Goal: Information Seeking & Learning: Check status

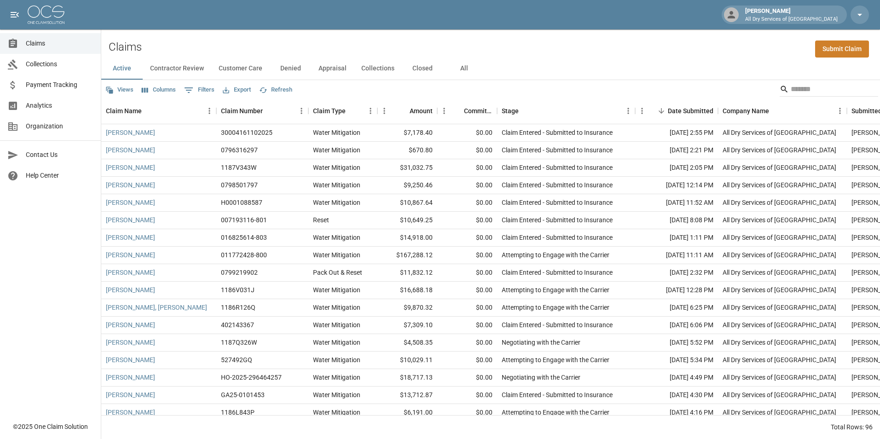
click at [461, 66] on button "All" at bounding box center [463, 69] width 41 height 22
click at [293, 67] on button "Denied" at bounding box center [290, 69] width 41 height 22
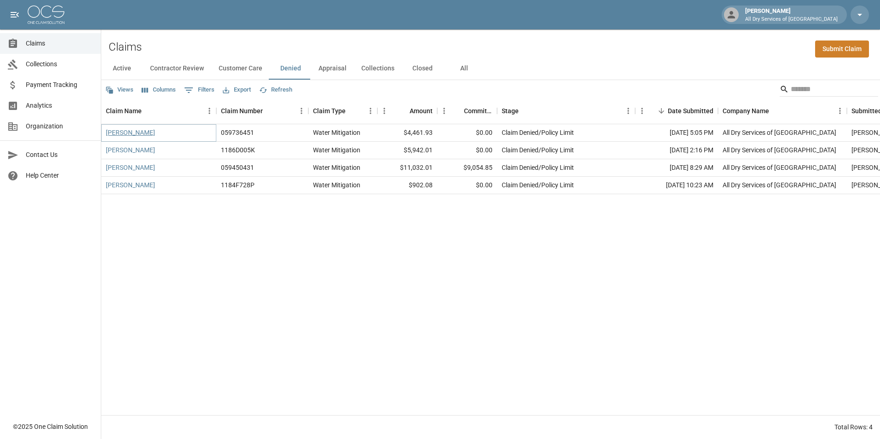
click at [139, 133] on link "[PERSON_NAME]" at bounding box center [130, 132] width 49 height 9
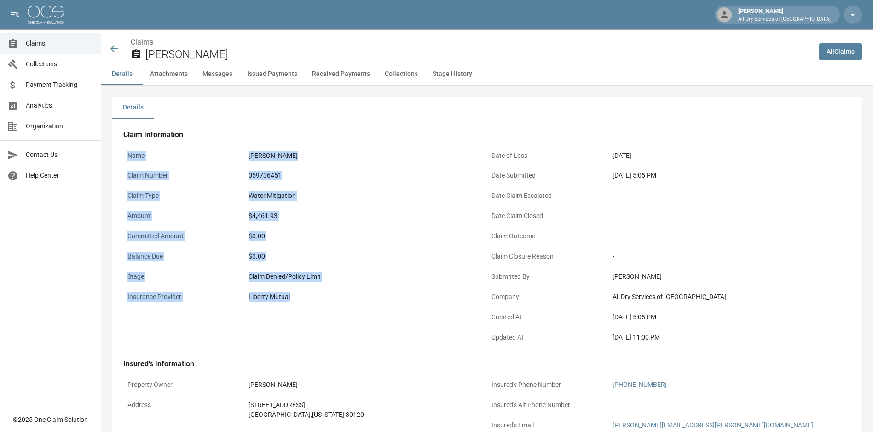
drag, startPoint x: 302, startPoint y: 299, endPoint x: 129, endPoint y: 145, distance: 230.7
click at [129, 145] on div "Claim Information Name [PERSON_NAME] Claim Number 059736451 Claim Type Water Mi…" at bounding box center [486, 239] width 727 height 219
copy div "Name [PERSON_NAME] Claim Number 059736451 Claim Type Water Mitigation Amount $4…"
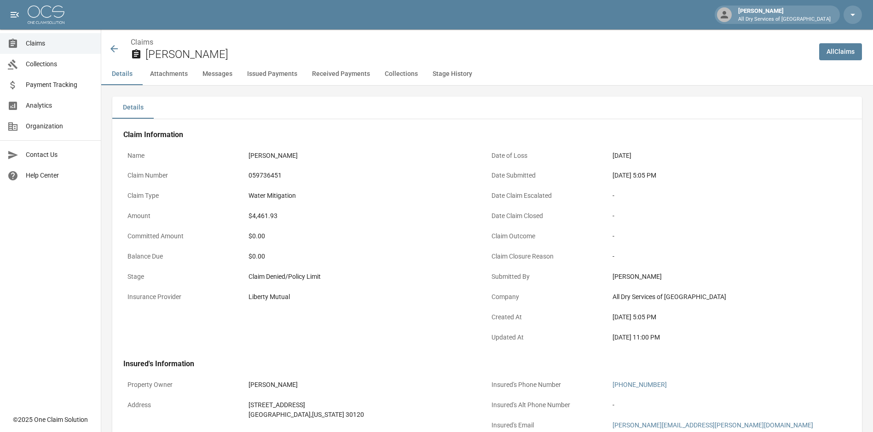
click at [108, 51] on div "Claims [PERSON_NAME]" at bounding box center [456, 46] width 710 height 34
click at [111, 48] on icon at bounding box center [114, 48] width 11 height 11
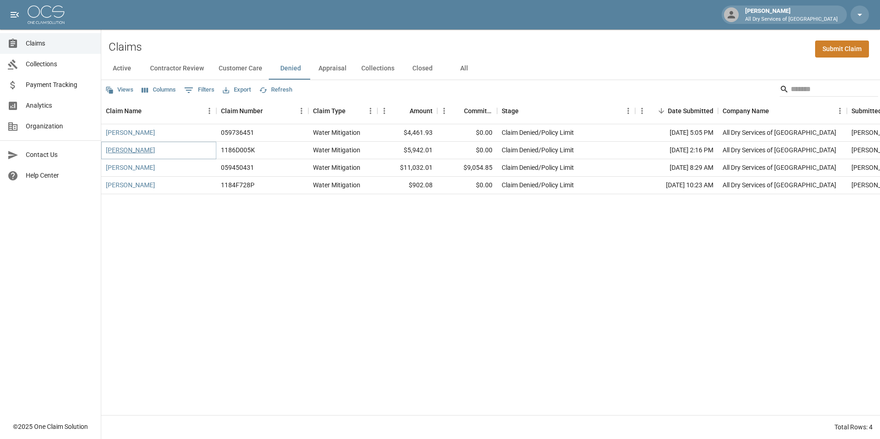
click at [125, 150] on link "[PERSON_NAME]" at bounding box center [130, 149] width 49 height 9
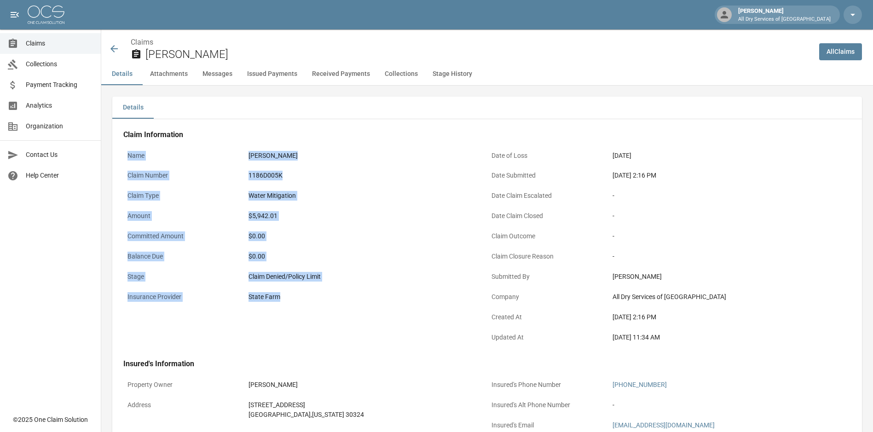
drag, startPoint x: 286, startPoint y: 300, endPoint x: 128, endPoint y: 153, distance: 215.8
click at [128, 153] on div "Name [PERSON_NAME] Claim Number 1186D005K Claim Type Water Mitigation Amount $5…" at bounding box center [305, 248] width 364 height 202
copy div "Name [PERSON_NAME] Claim Number 1186D005K Claim Type Water Mitigation Amount $5…"
click at [110, 48] on icon at bounding box center [114, 48] width 11 height 11
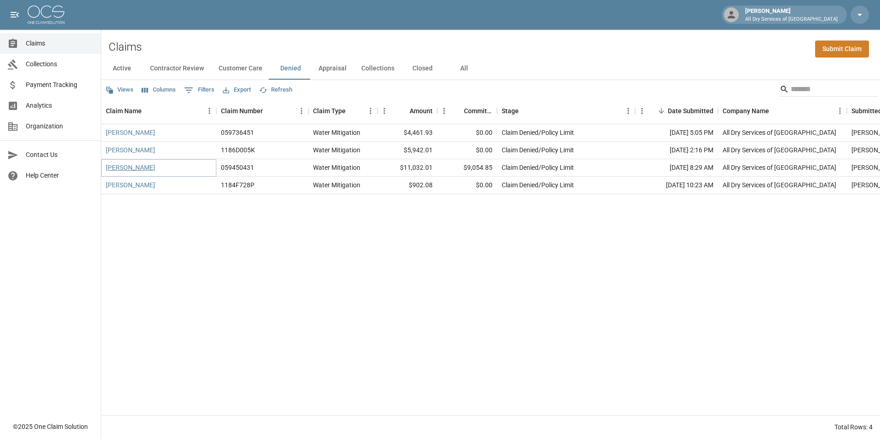
click at [127, 166] on link "[PERSON_NAME]" at bounding box center [130, 167] width 49 height 9
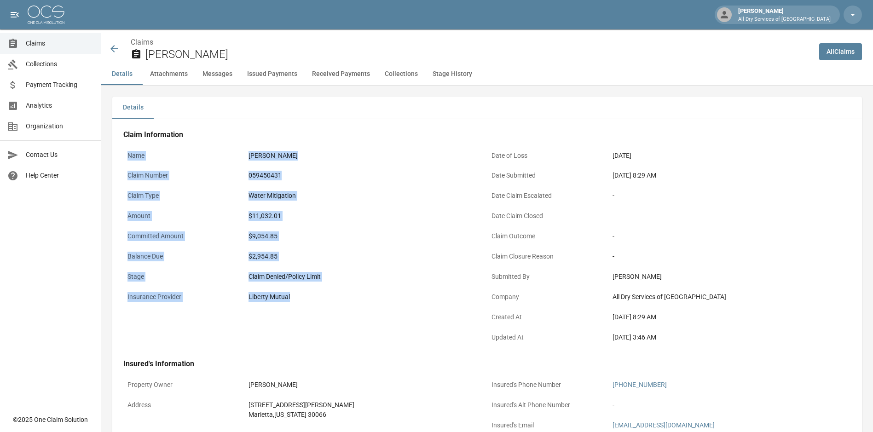
drag, startPoint x: 292, startPoint y: 300, endPoint x: 127, endPoint y: 154, distance: 219.4
click at [127, 154] on div "Name [PERSON_NAME] Claim Number 059450431 Claim Type Water Mitigation Amount $1…" at bounding box center [305, 248] width 364 height 202
copy div "Name [PERSON_NAME] Claim Number 059450431 Claim Type Water Mitigation Amount $1…"
click at [113, 46] on icon at bounding box center [114, 48] width 11 height 11
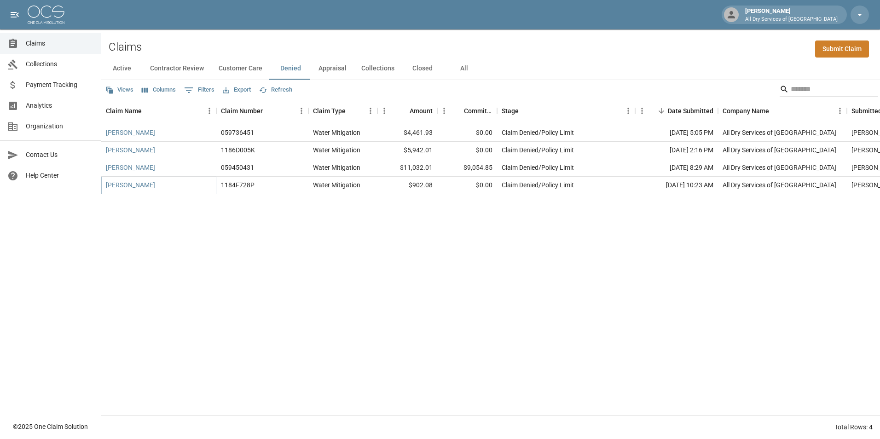
click at [117, 183] on link "[PERSON_NAME]" at bounding box center [130, 184] width 49 height 9
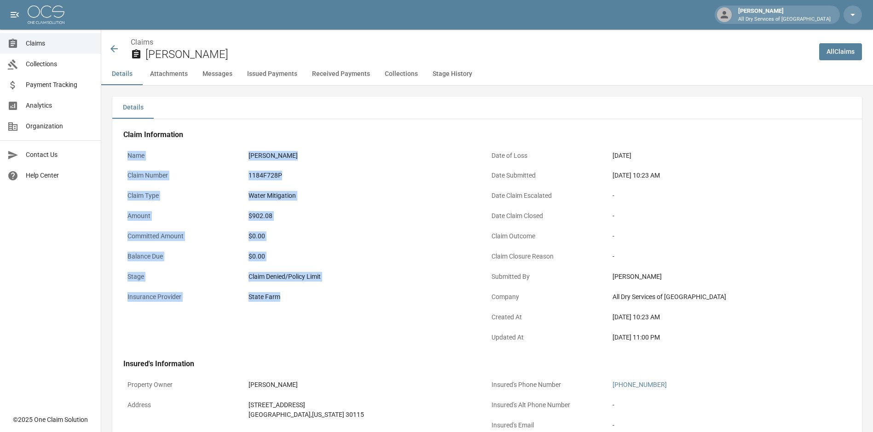
drag, startPoint x: 296, startPoint y: 302, endPoint x: 123, endPoint y: 142, distance: 235.7
click at [123, 142] on div "Claim Information Name [PERSON_NAME] Claim Number 1184F728P Claim Type Water Mi…" at bounding box center [486, 239] width 727 height 219
copy div "Name [PERSON_NAME] Claim Number 1184F728P Claim Type Water Mitigation Amount $9…"
click at [440, 199] on div "Water Mitigation" at bounding box center [365, 196] width 234 height 10
click at [424, 198] on div "Water Mitigation" at bounding box center [365, 196] width 234 height 10
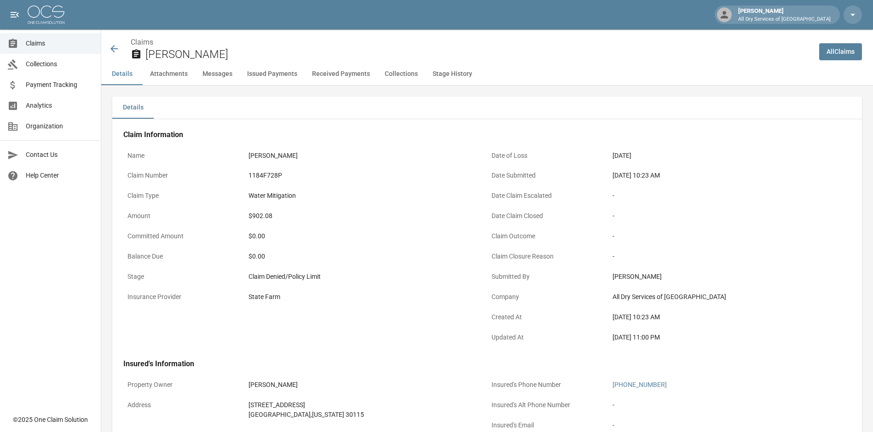
click at [39, 42] on span "Claims" at bounding box center [60, 44] width 68 height 10
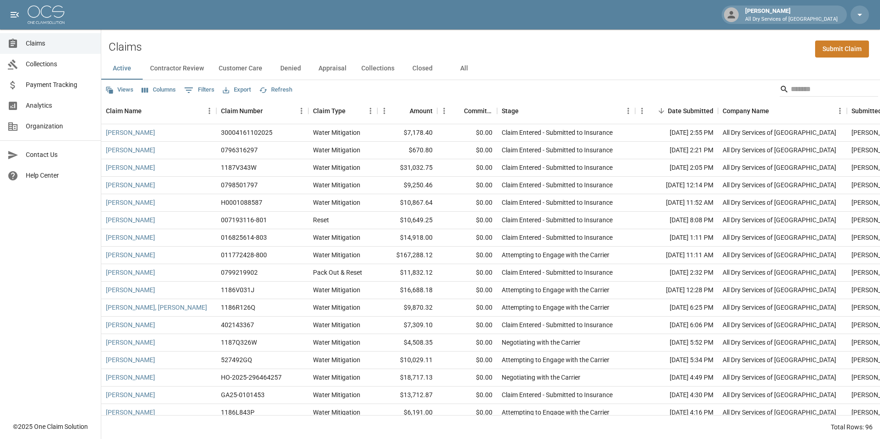
click at [462, 64] on button "All" at bounding box center [463, 69] width 41 height 22
